Goal: Obtain resource: Obtain resource

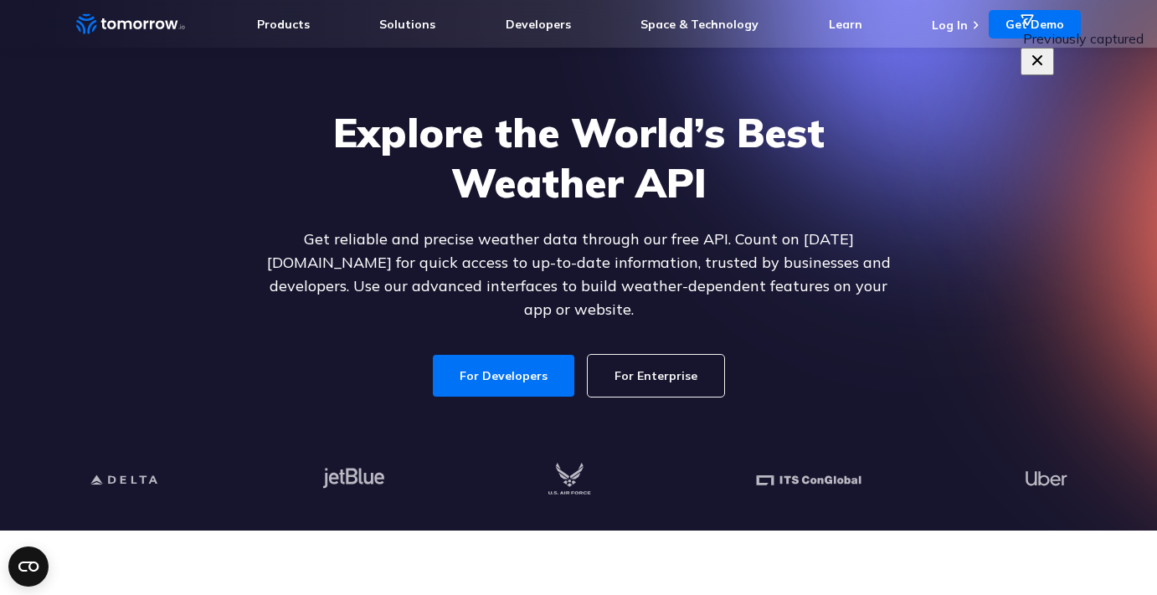
scroll to position [73, 0]
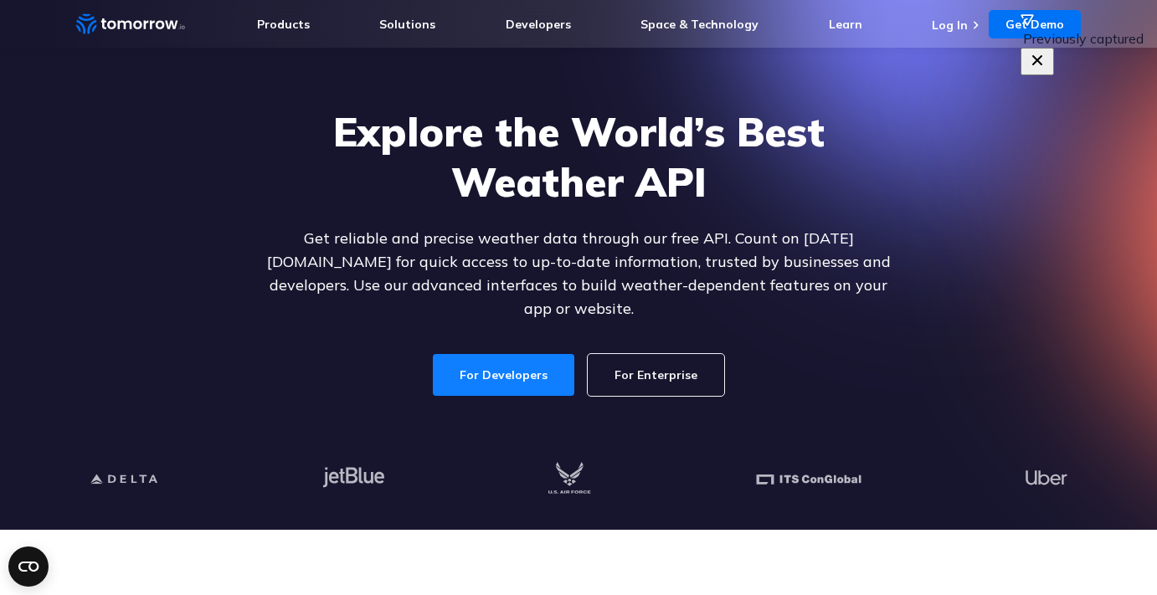
click at [472, 361] on link "For Developers" at bounding box center [503, 375] width 141 height 42
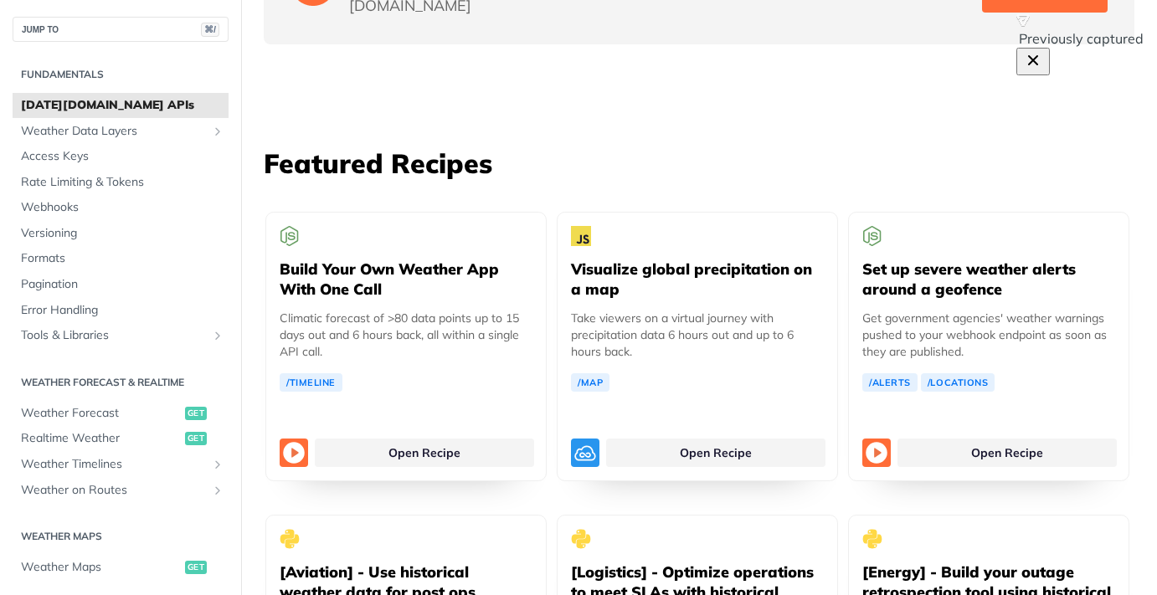
scroll to position [2997, 0]
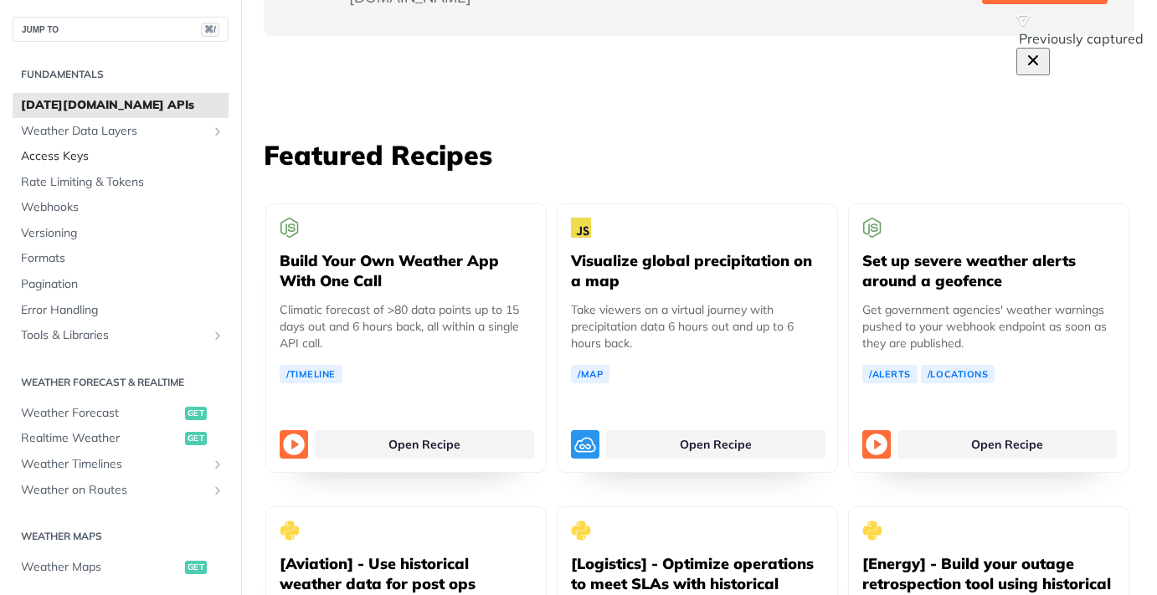
click at [54, 152] on span "Access Keys" at bounding box center [122, 156] width 203 height 17
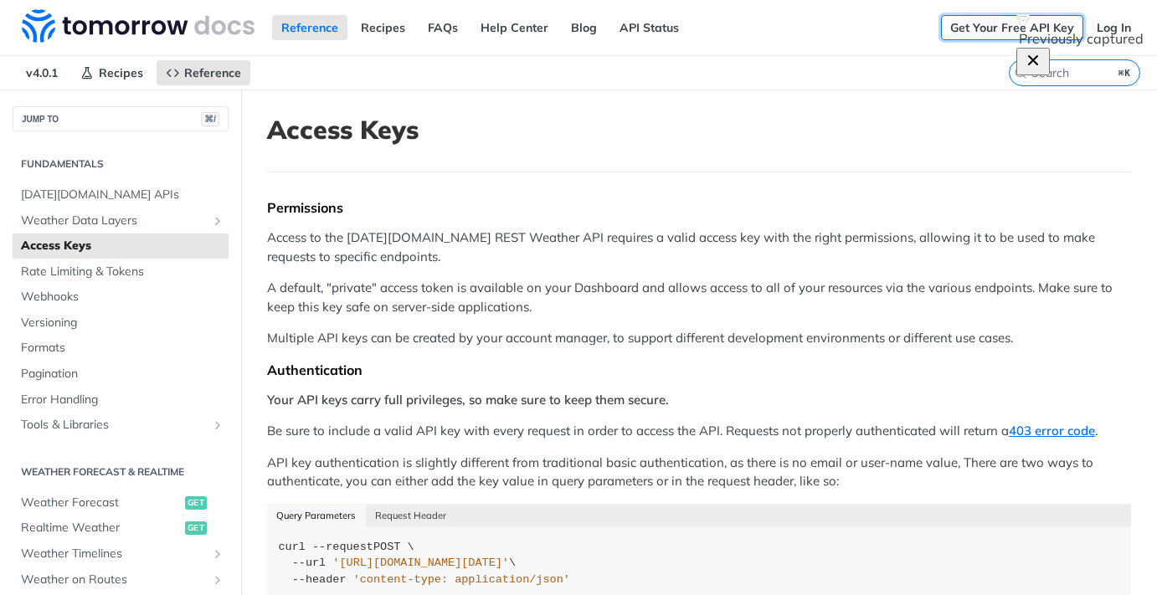
click at [1031, 31] on link "Get Your Free API Key" at bounding box center [1012, 27] width 142 height 25
click at [1120, 28] on link "Log In" at bounding box center [1114, 27] width 53 height 25
